Goal: Information Seeking & Learning: Understand process/instructions

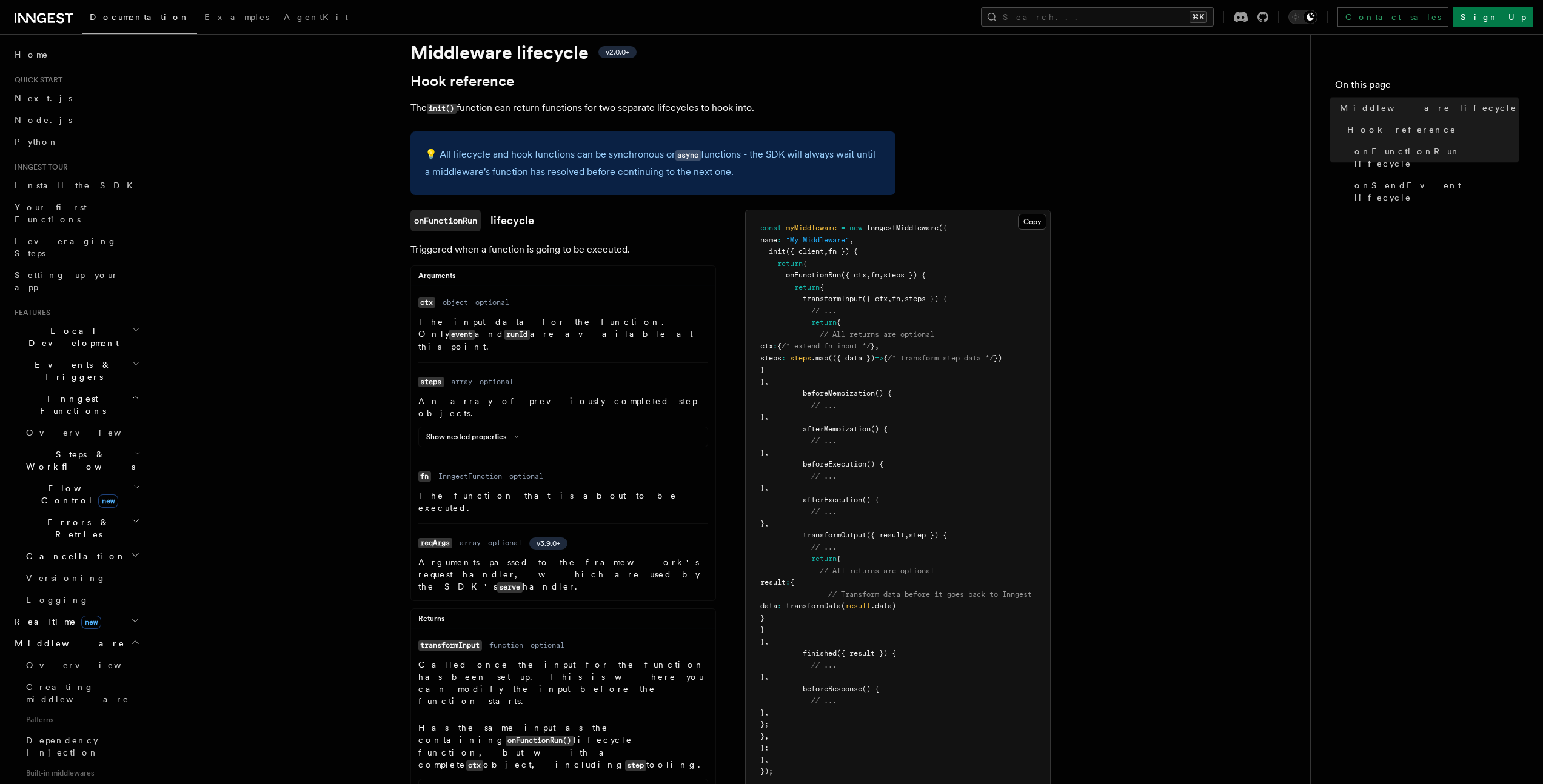
scroll to position [102, 0]
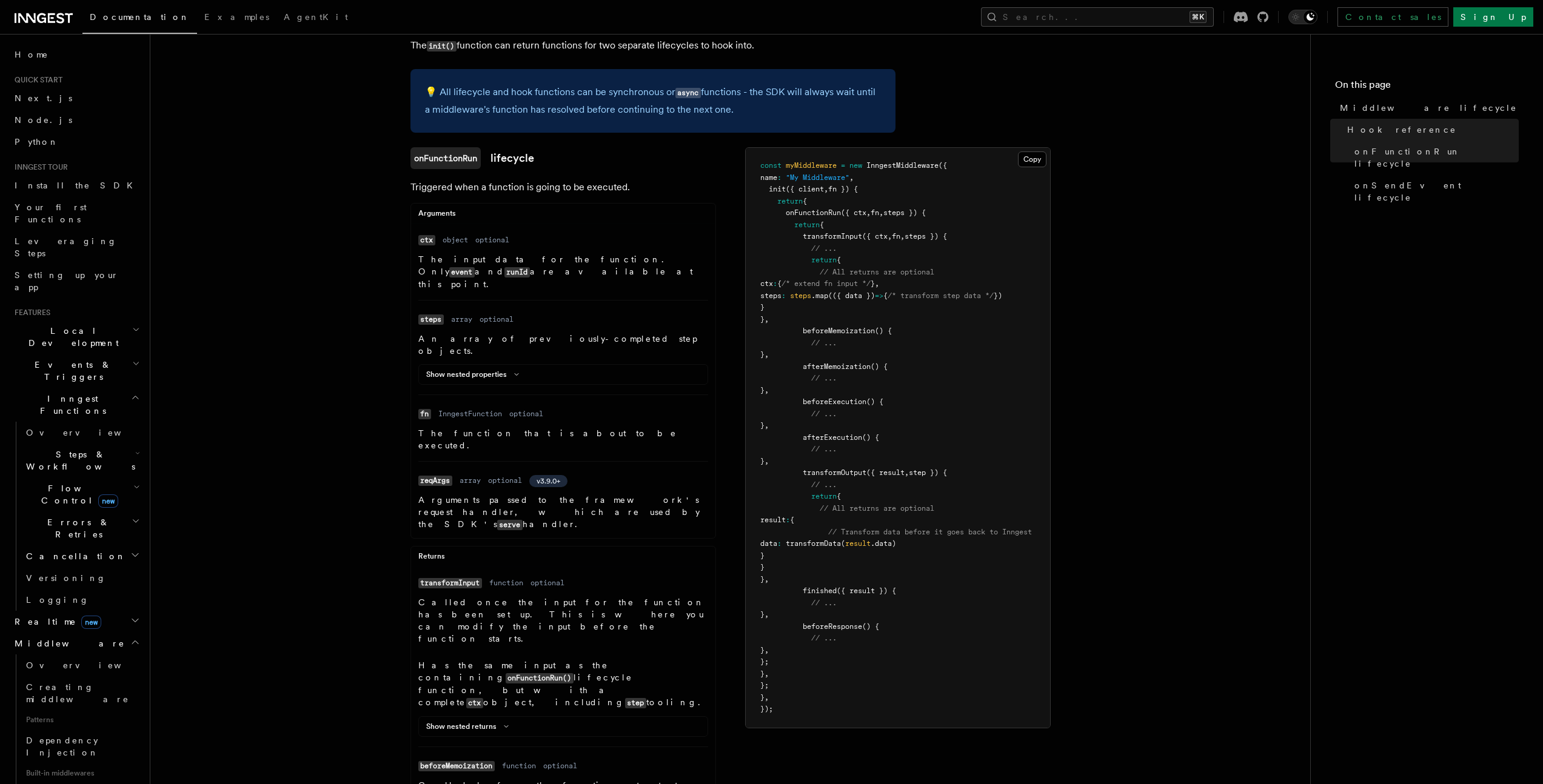
click at [812, 474] on span "transformOutput" at bounding box center [834, 473] width 64 height 9
drag, startPoint x: 812, startPoint y: 474, endPoint x: 833, endPoint y: 547, distance: 76.0
click at [833, 547] on code "const myMiddleware = new InngestMiddleware ({ name : "My Middleware" , init ({ …" at bounding box center [897, 437] width 272 height 552
click at [852, 558] on pre "const myMiddleware = new InngestMiddleware ({ name : "My Middleware" , init ({ …" at bounding box center [897, 438] width 304 height 580
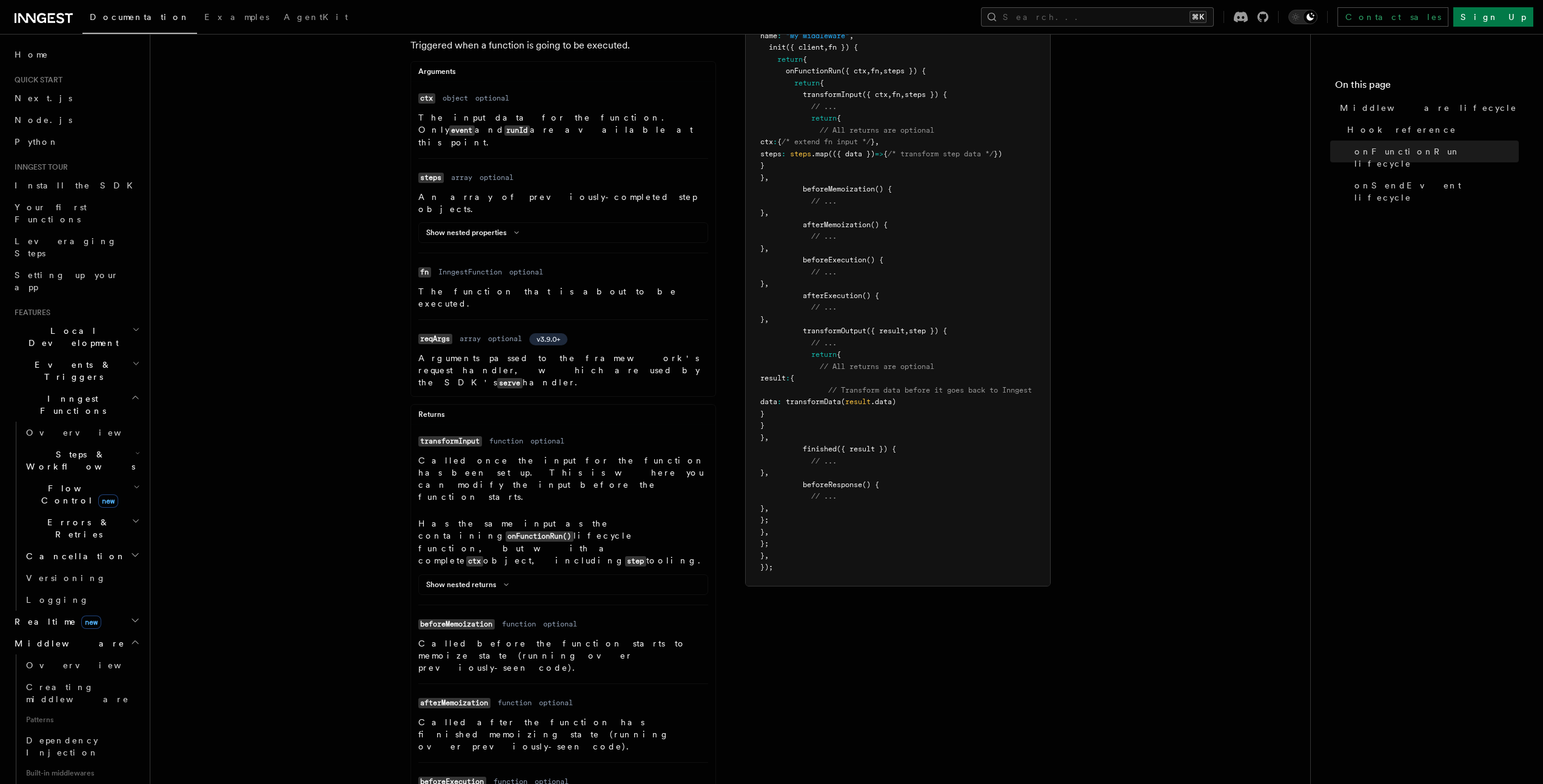
scroll to position [252, 0]
